Goal: Transaction & Acquisition: Book appointment/travel/reservation

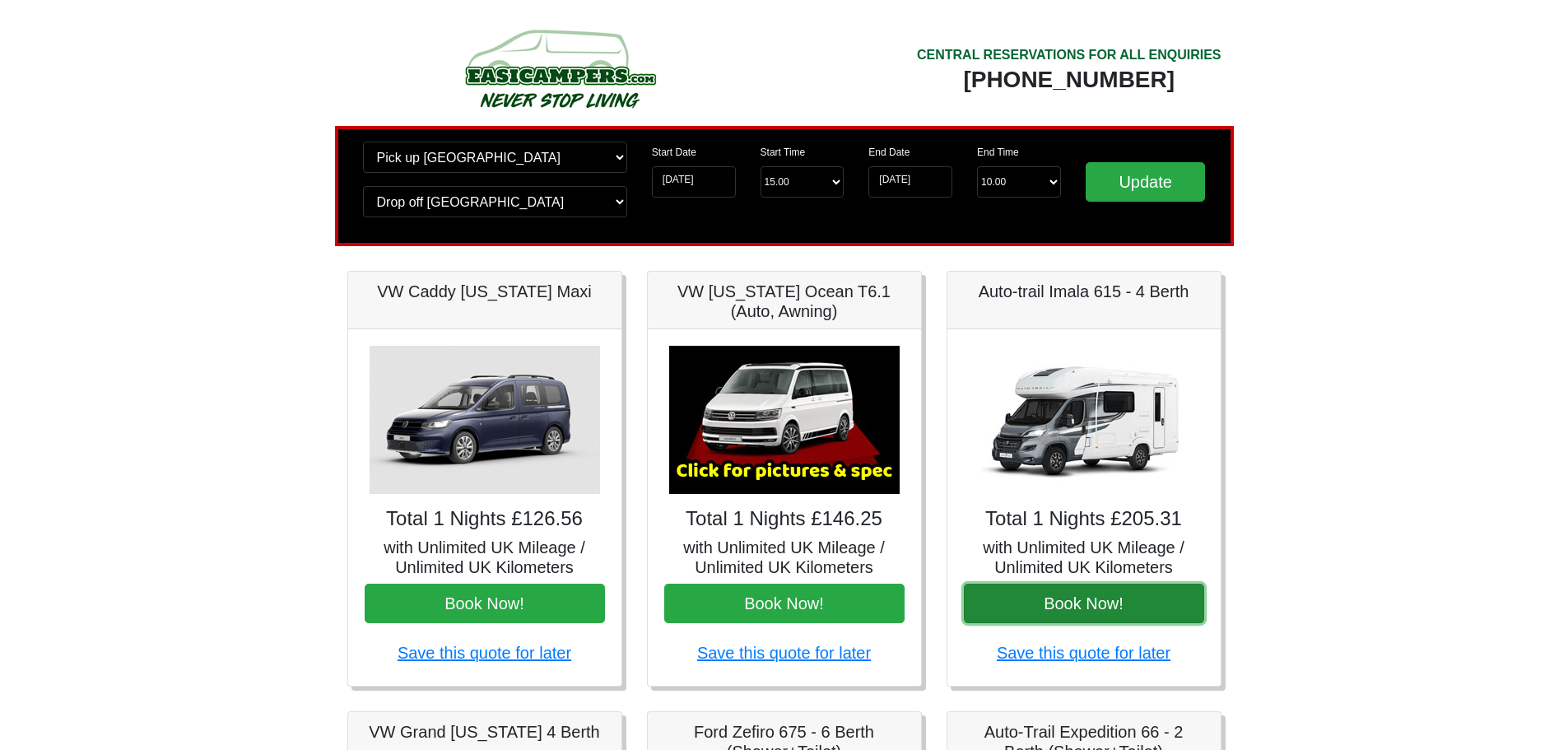
click at [1046, 600] on button "Book Now!" at bounding box center [1084, 603] width 241 height 40
click at [1115, 610] on button "Book Now!" at bounding box center [1084, 603] width 241 height 40
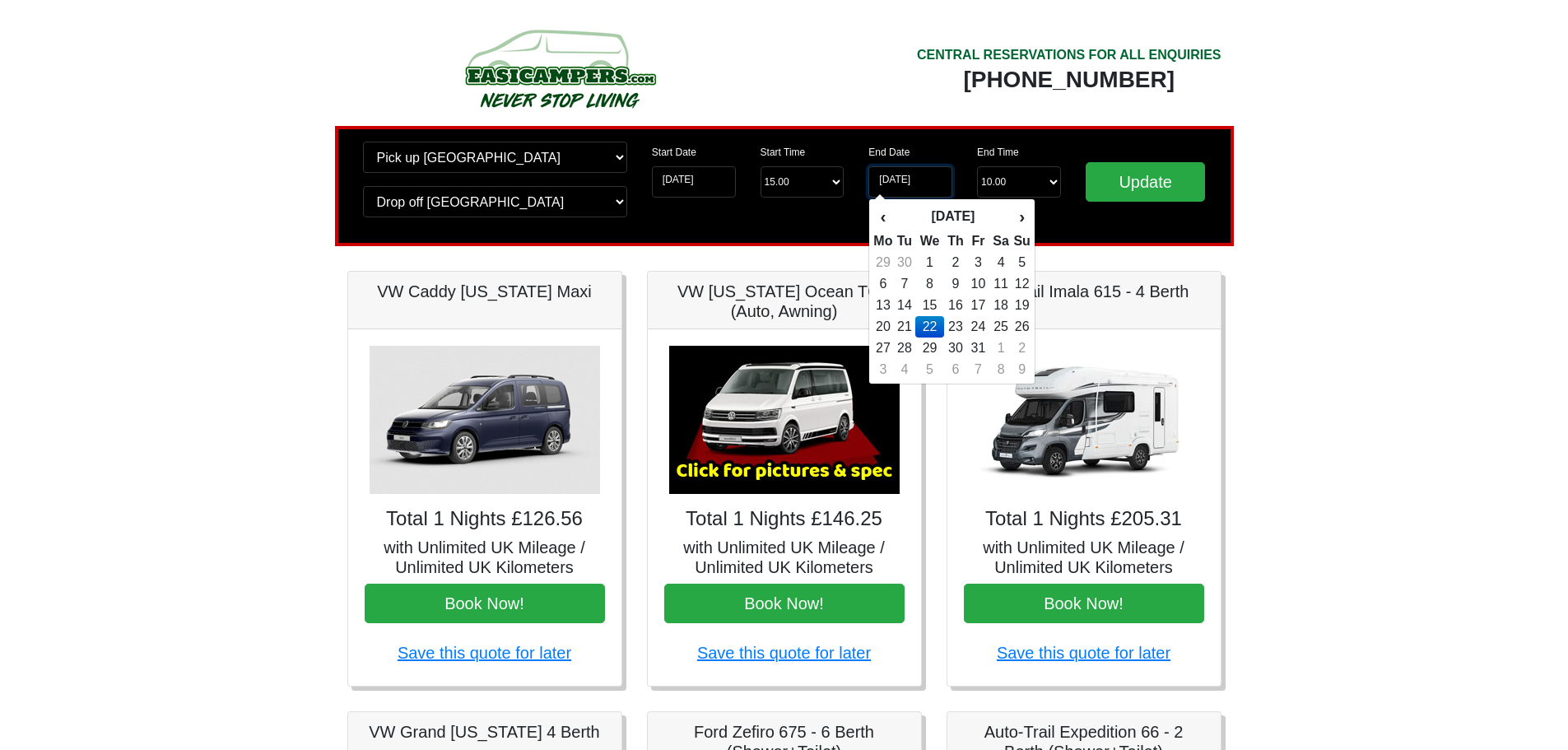
click at [897, 197] on input "[DATE]" at bounding box center [910, 181] width 84 height 31
click at [953, 331] on td "23" at bounding box center [956, 326] width 24 height 21
type input "23-10-2025"
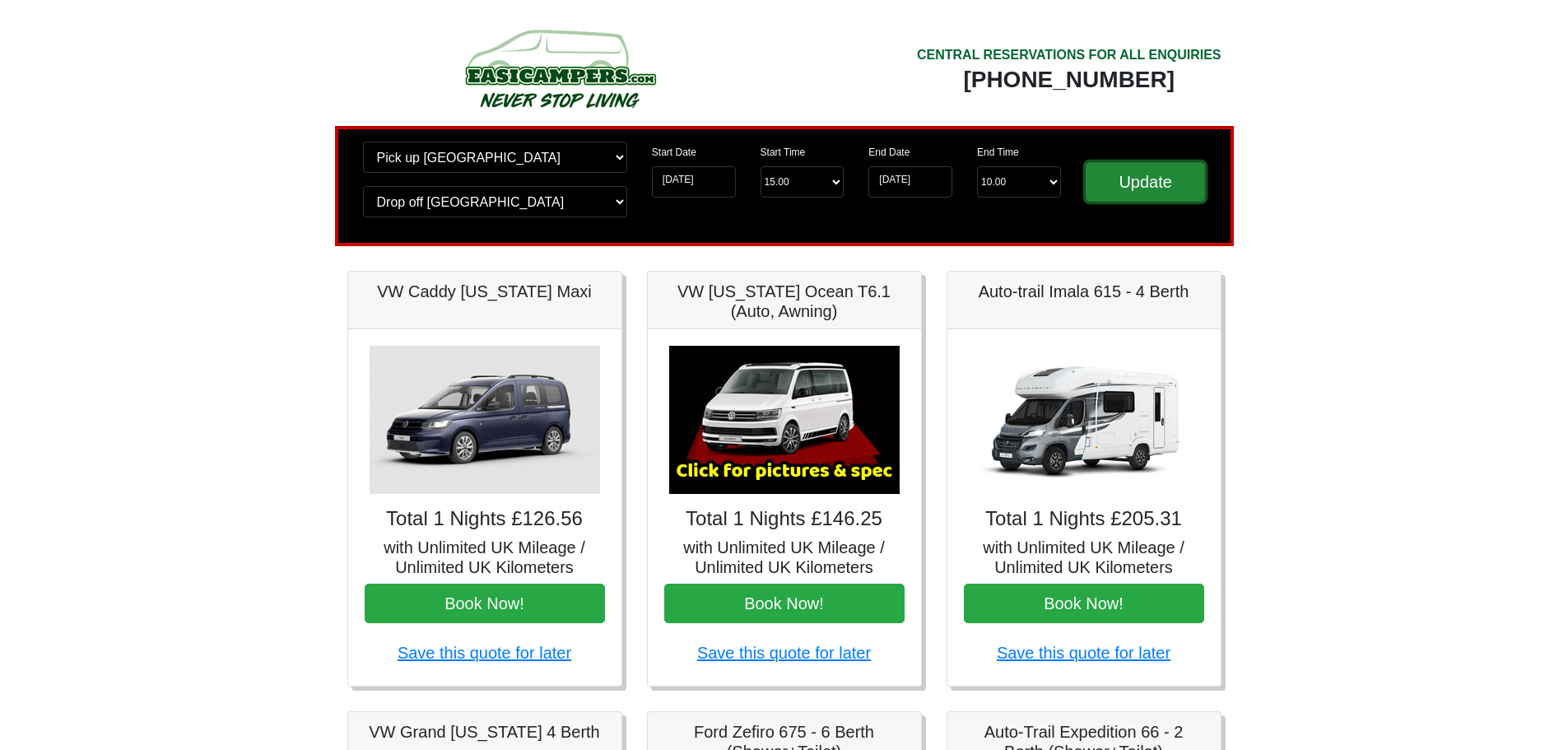
click at [1122, 192] on input "Update" at bounding box center [1146, 181] width 120 height 40
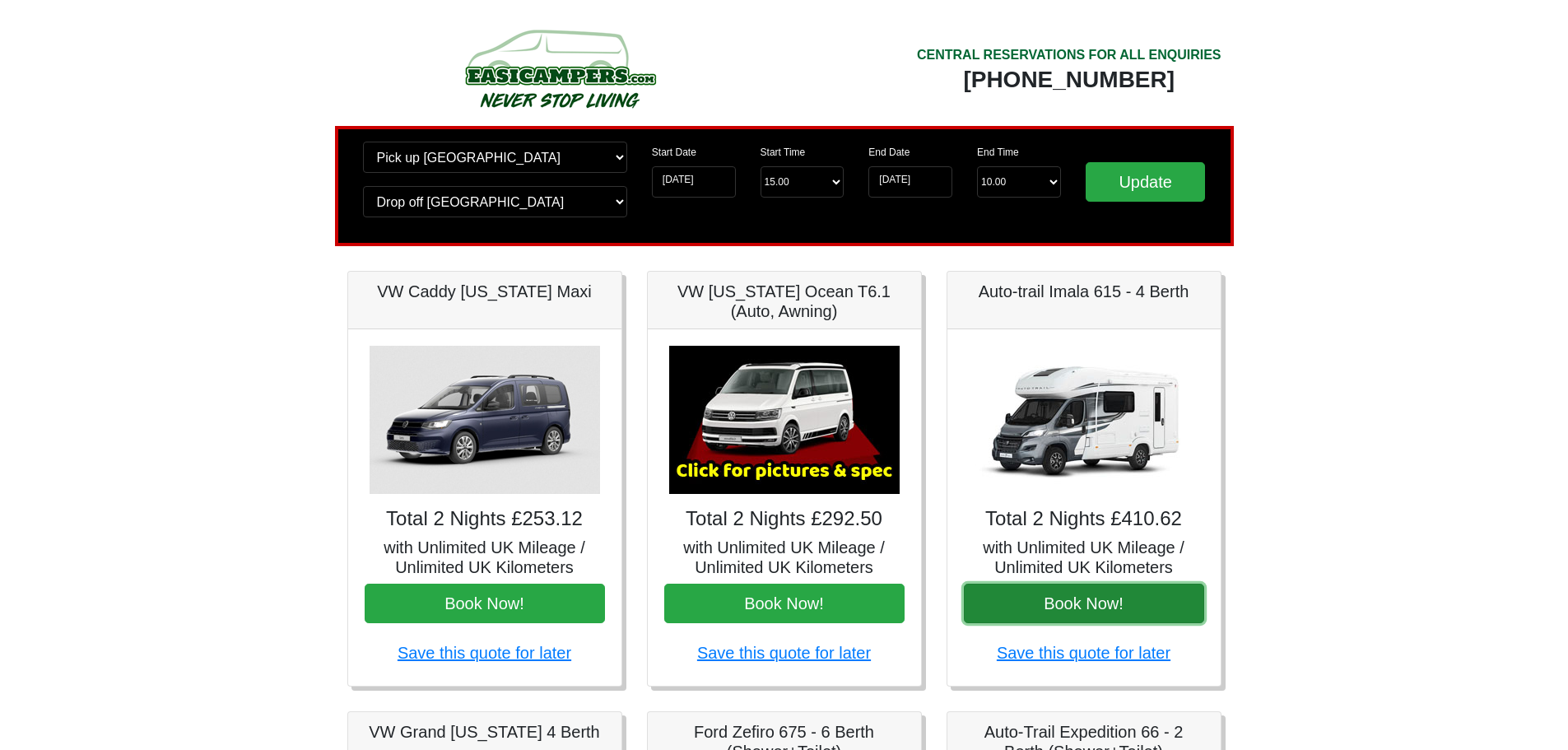
click at [1025, 612] on button "Book Now!" at bounding box center [1084, 603] width 241 height 40
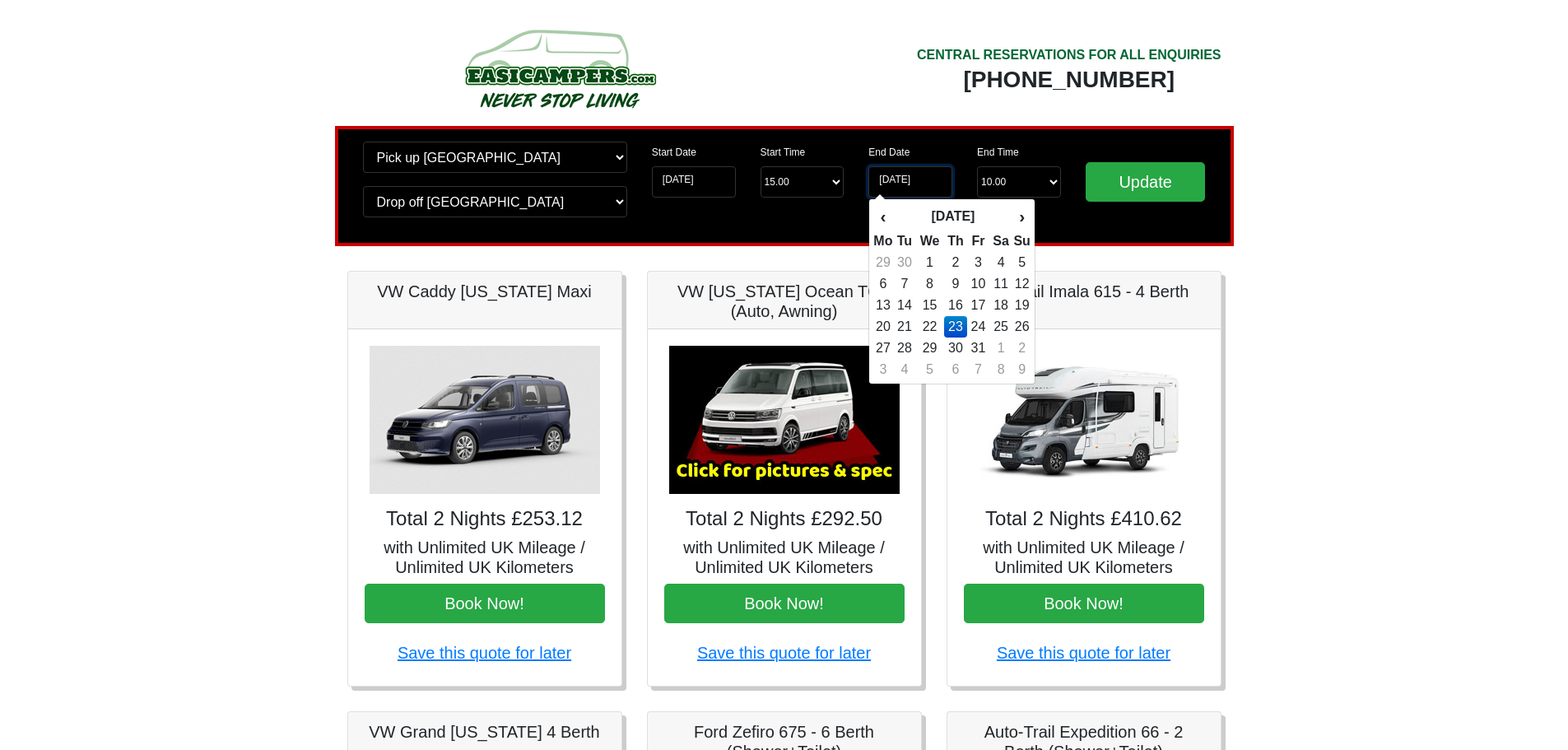
click at [907, 180] on input "23-10-2025" at bounding box center [910, 181] width 84 height 31
click at [982, 330] on td "24" at bounding box center [978, 326] width 22 height 21
type input "[DATE]"
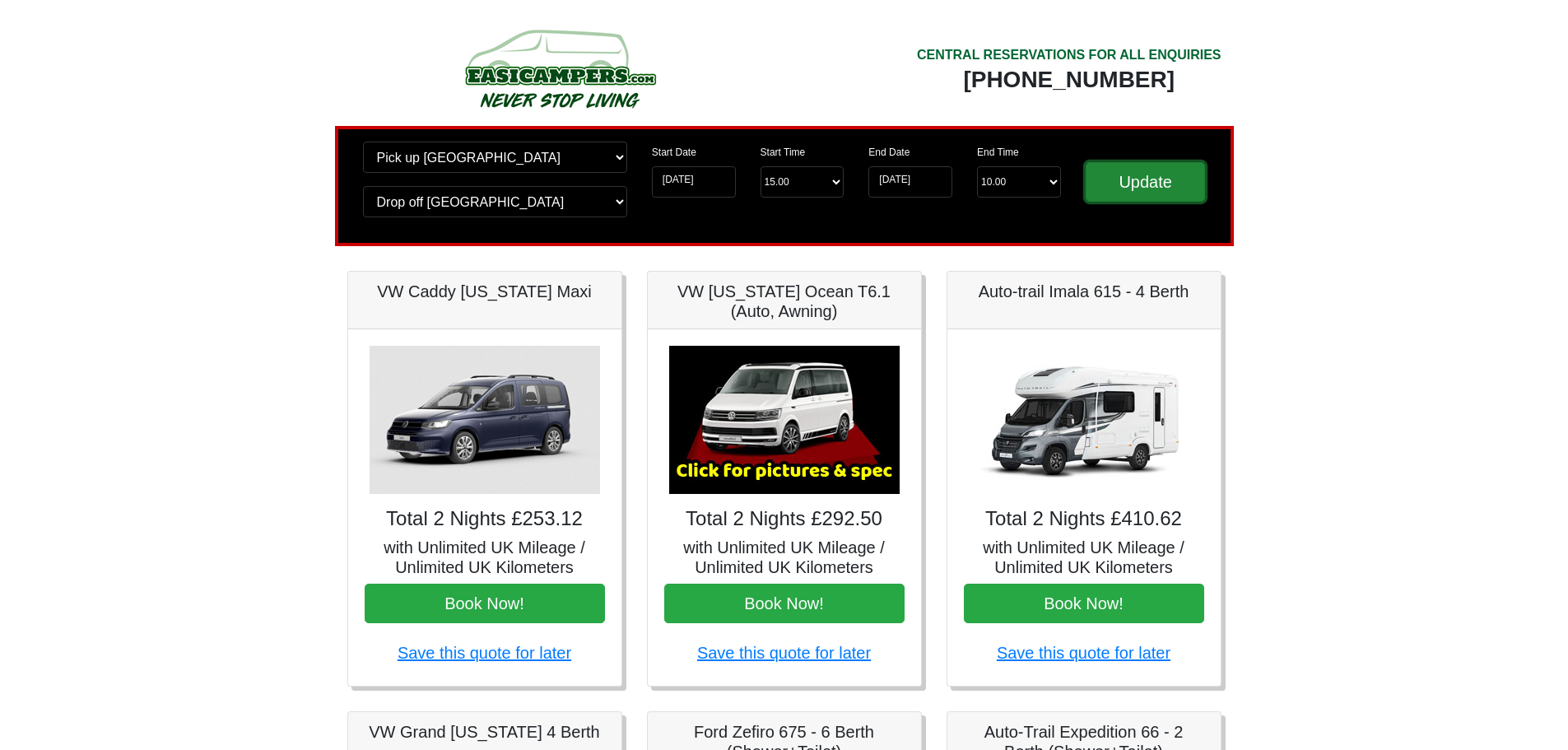
click at [1165, 177] on input "Update" at bounding box center [1146, 181] width 120 height 40
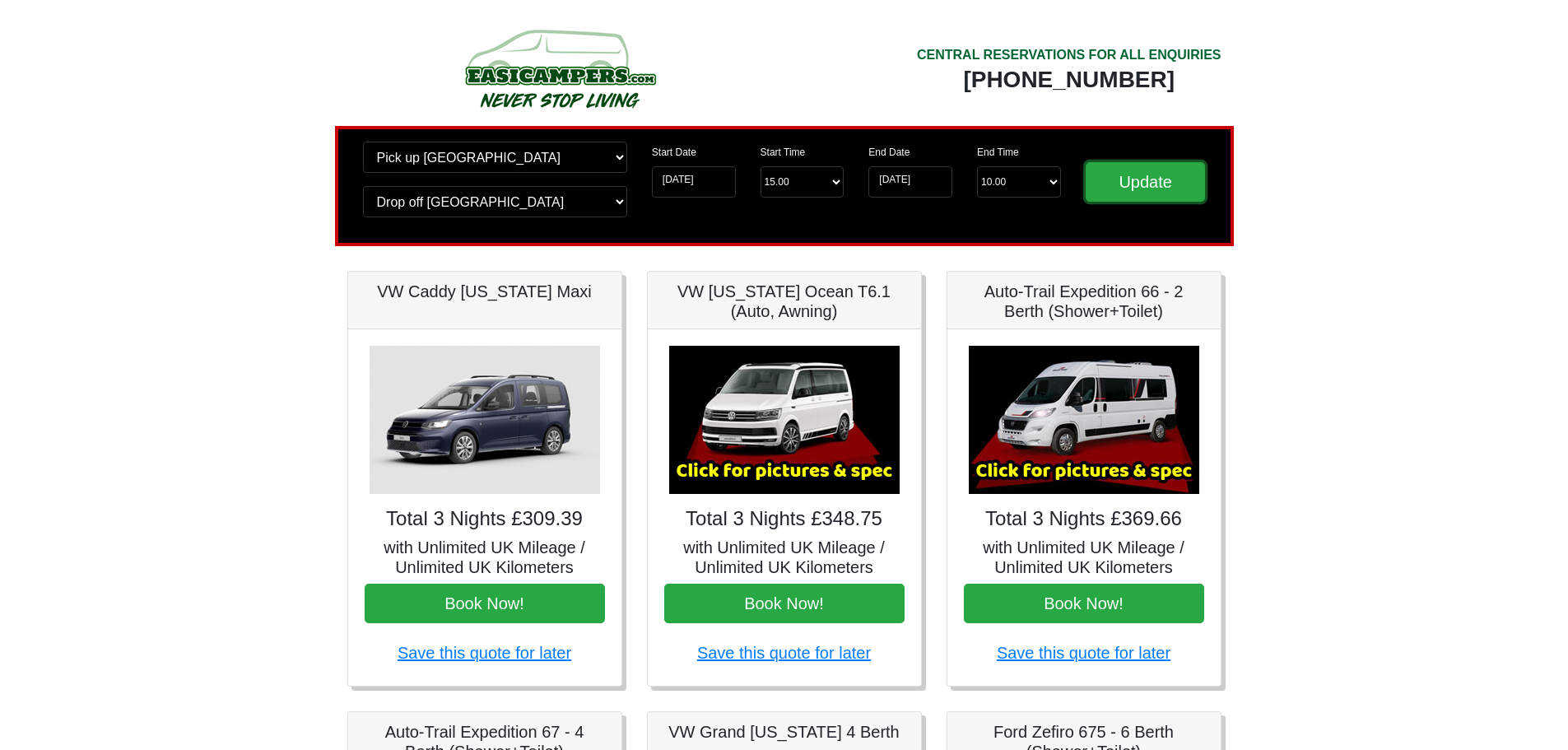
click at [1165, 177] on input "Update" at bounding box center [1146, 181] width 120 height 40
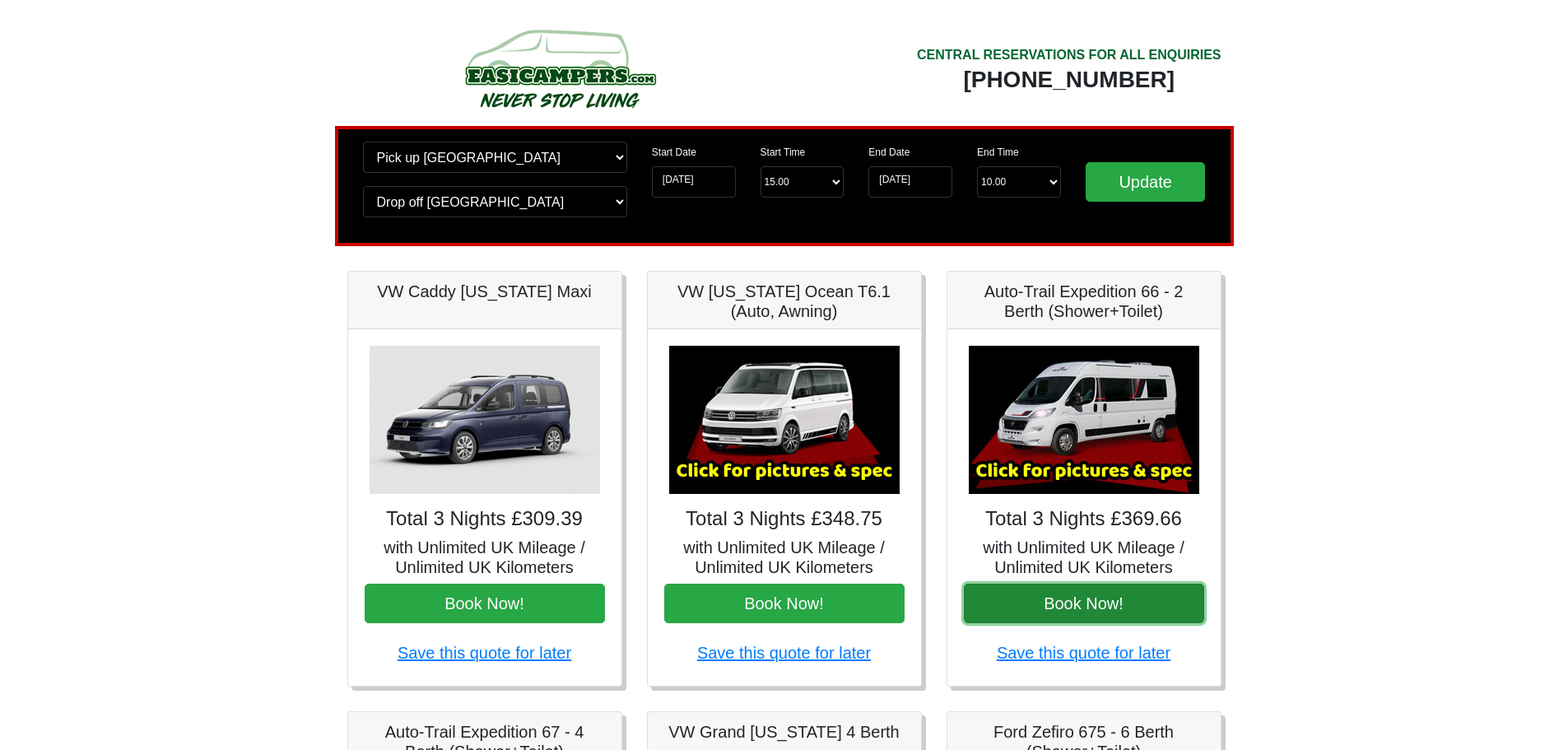
click at [1028, 608] on button "Book Now!" at bounding box center [1084, 603] width 241 height 40
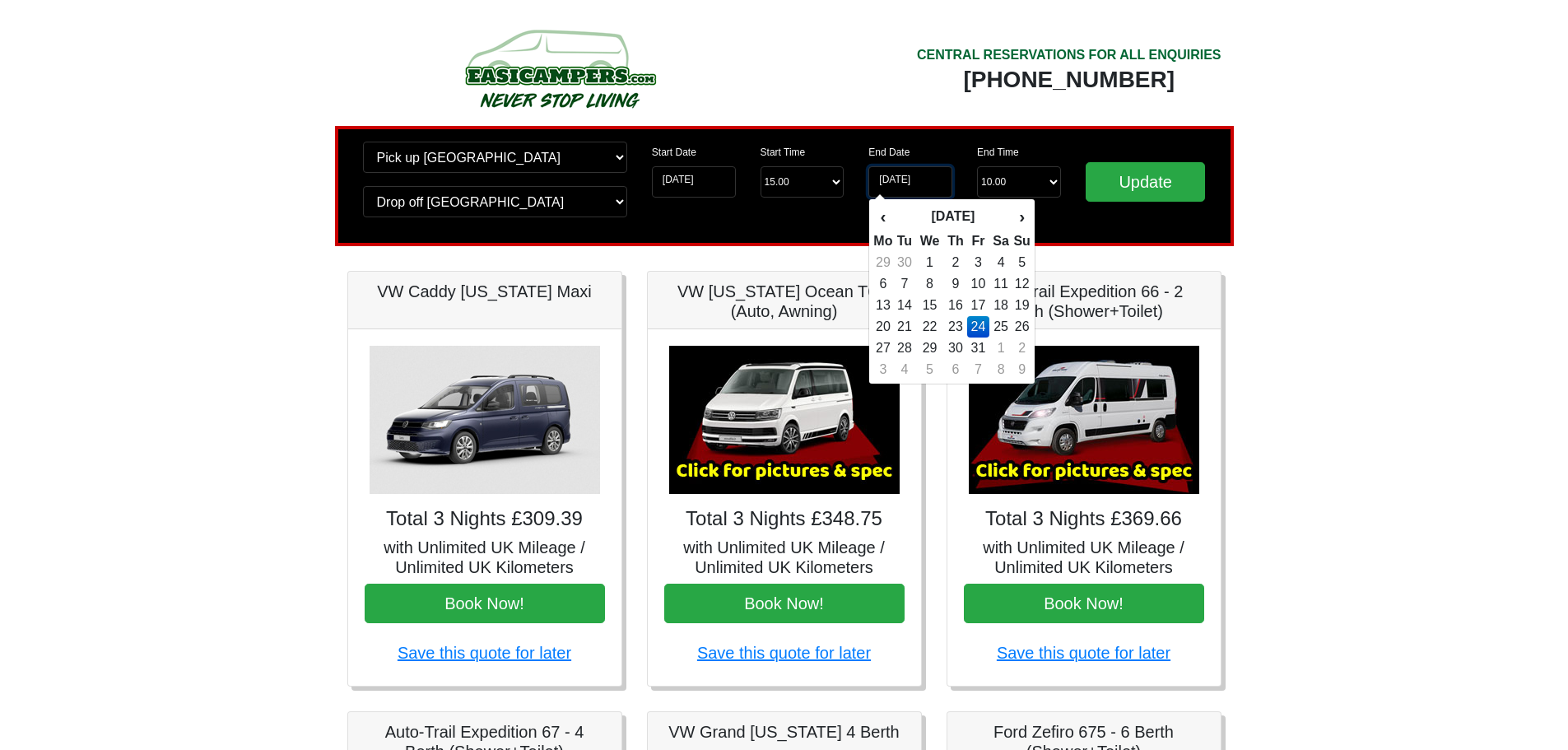
click at [898, 183] on input "24-10-2025" at bounding box center [910, 181] width 84 height 31
click at [942, 332] on td "22" at bounding box center [929, 326] width 28 height 21
type input "[DATE]"
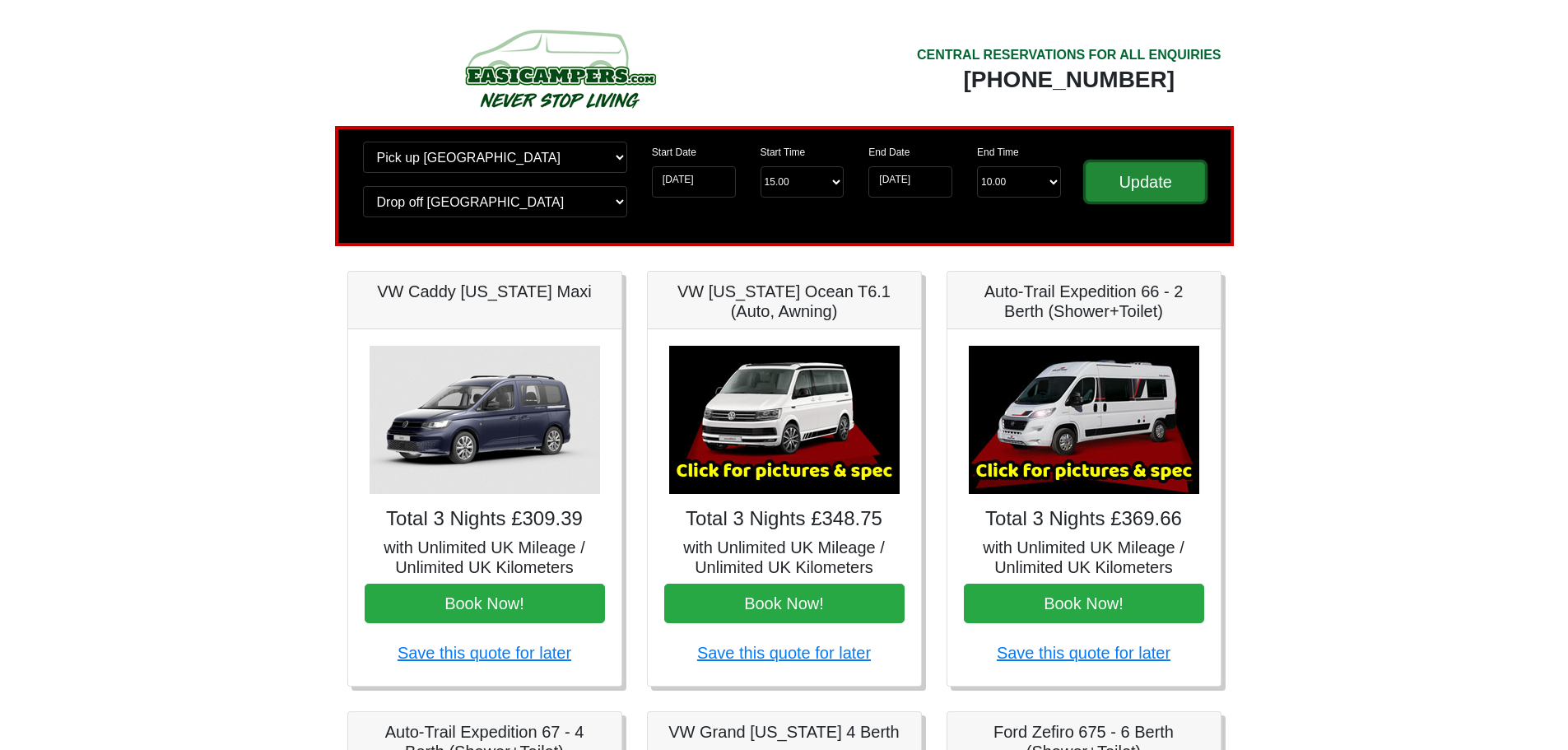
click at [1093, 183] on input "Update" at bounding box center [1146, 181] width 120 height 40
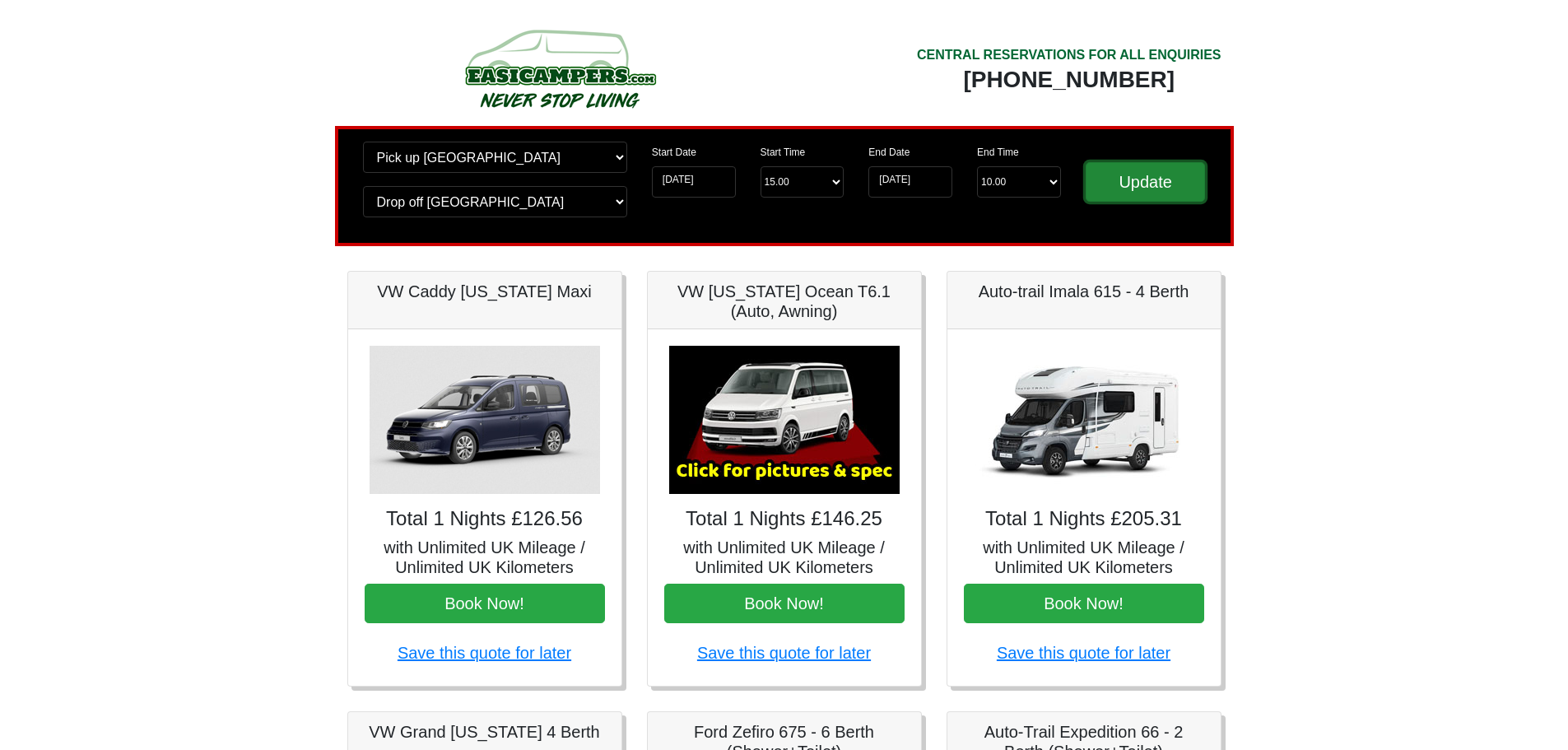
click at [1153, 174] on input "Update" at bounding box center [1146, 181] width 120 height 40
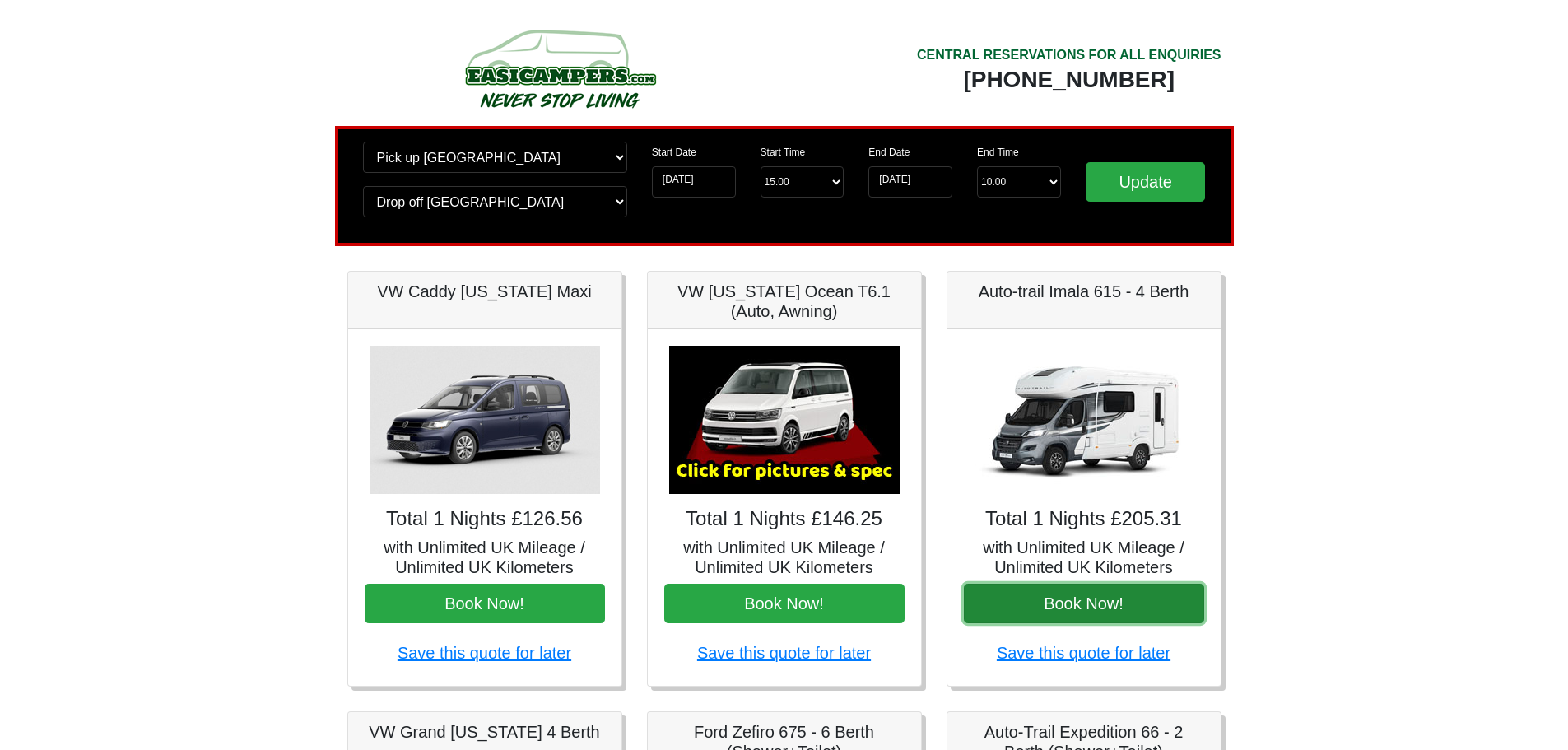
click at [1086, 610] on button "Book Now!" at bounding box center [1084, 603] width 241 height 40
